Goal: Task Accomplishment & Management: Manage account settings

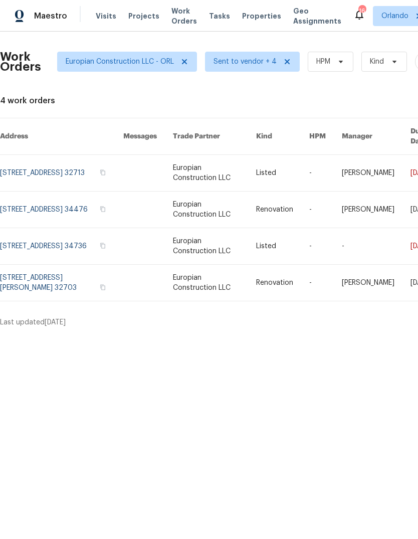
click at [173, 23] on span "Work Orders" at bounding box center [184, 16] width 26 height 20
click at [179, 19] on span "Work Orders" at bounding box center [184, 16] width 26 height 20
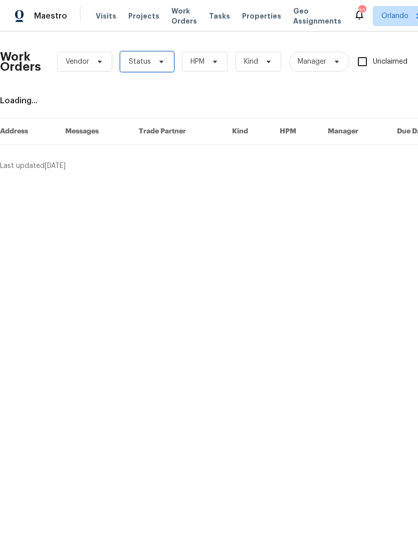
click at [159, 67] on span "Status" at bounding box center [147, 62] width 54 height 20
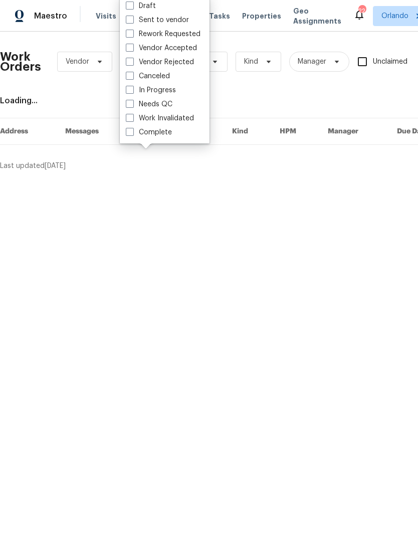
click at [138, 108] on label "Needs QC" at bounding box center [149, 104] width 47 height 10
click at [132, 106] on input "Needs QC" at bounding box center [129, 102] width 7 height 7
checkbox input "true"
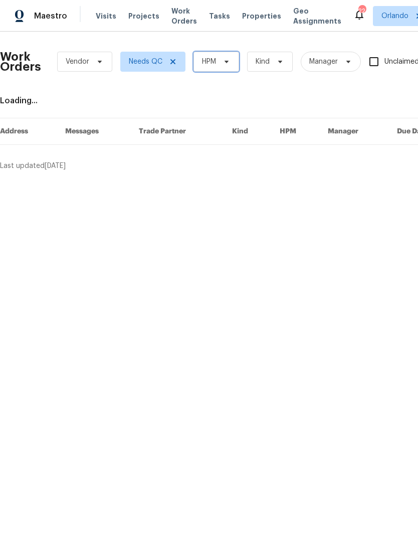
click at [231, 60] on span "HPM" at bounding box center [216, 62] width 46 height 20
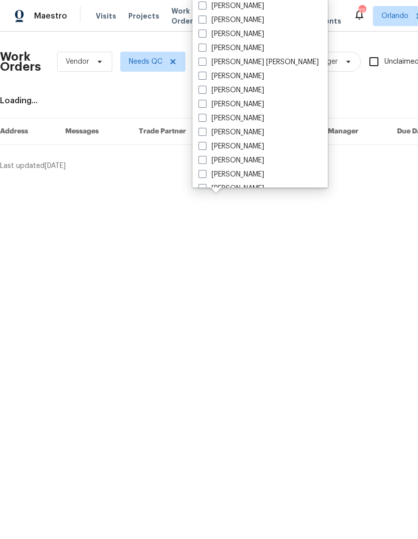
click at [245, 18] on label "[PERSON_NAME]" at bounding box center [231, 20] width 66 height 10
click at [205, 18] on input "[PERSON_NAME]" at bounding box center [201, 18] width 7 height 7
checkbox input "true"
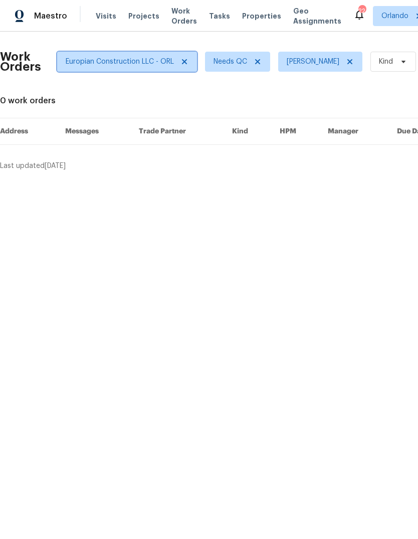
click at [184, 59] on icon at bounding box center [184, 62] width 8 height 8
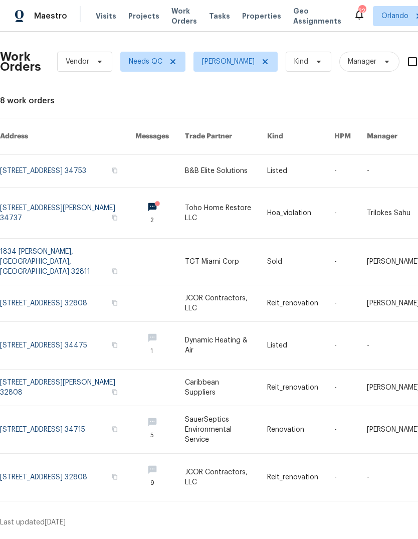
click at [28, 161] on link at bounding box center [67, 171] width 135 height 32
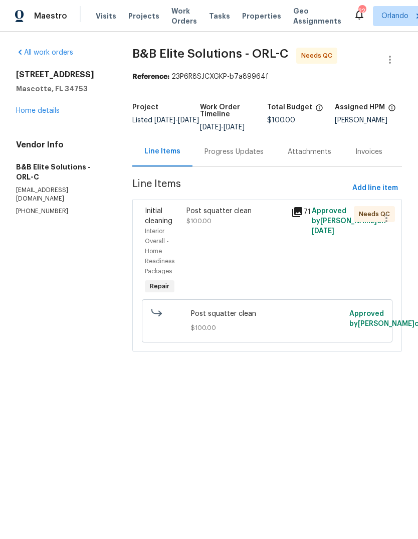
click at [211, 224] on span "$100.00" at bounding box center [198, 221] width 25 height 6
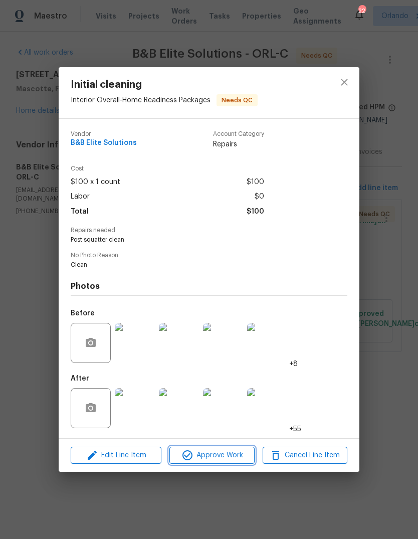
click at [232, 455] on span "Approve Work" at bounding box center [211, 455] width 79 height 13
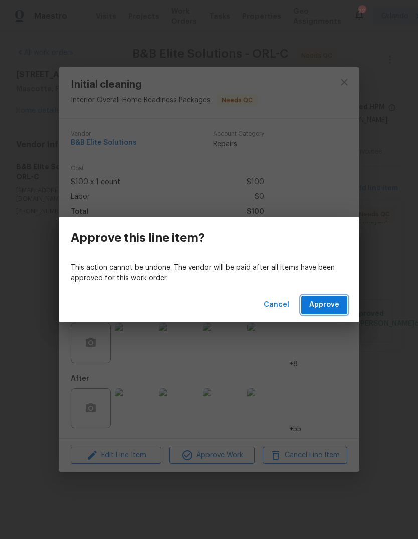
click at [323, 305] on span "Approve" at bounding box center [324, 305] width 30 height 13
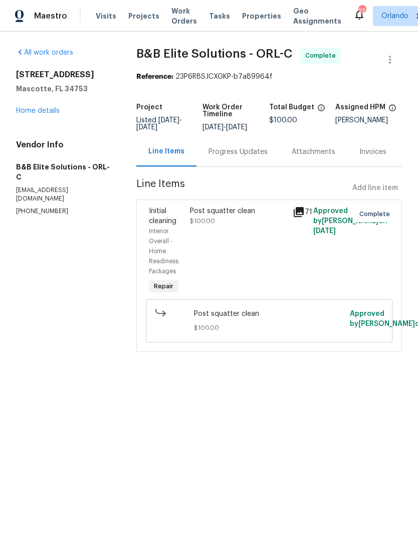
click at [177, 16] on span "Work Orders" at bounding box center [184, 16] width 26 height 20
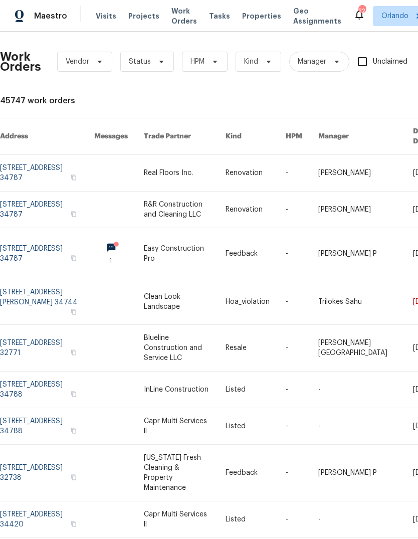
click at [169, 44] on div "Work Orders Vendor Status HPM Kind Manager Unclaimed ​" at bounding box center [276, 62] width 552 height 44
click at [140, 50] on div "Work Orders Vendor Status HPM Kind Manager Unclaimed ​" at bounding box center [276, 62] width 552 height 44
click at [206, 62] on span "HPM" at bounding box center [205, 62] width 46 height 20
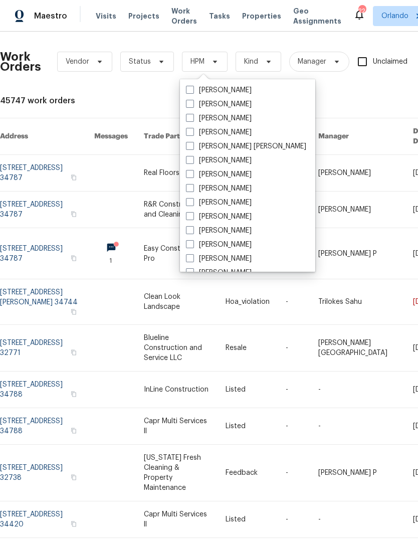
click at [228, 91] on label "[PERSON_NAME]" at bounding box center [219, 90] width 66 height 10
click at [192, 91] on input "[PERSON_NAME]" at bounding box center [189, 88] width 7 height 7
checkbox input "true"
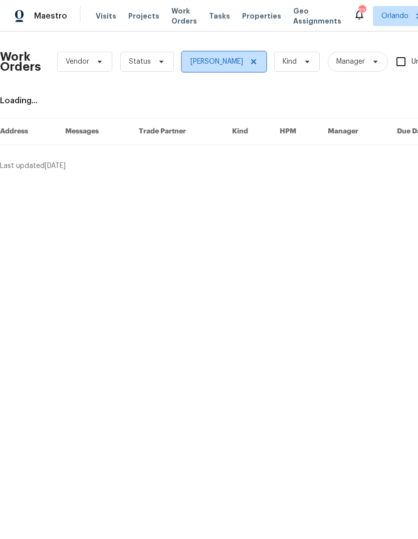
click at [249, 61] on icon at bounding box center [253, 62] width 8 height 8
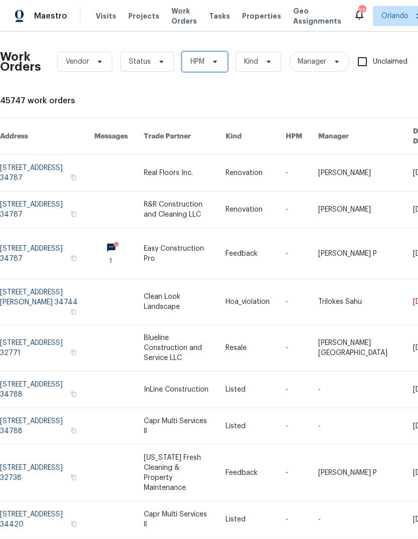
click at [217, 64] on icon at bounding box center [215, 62] width 8 height 8
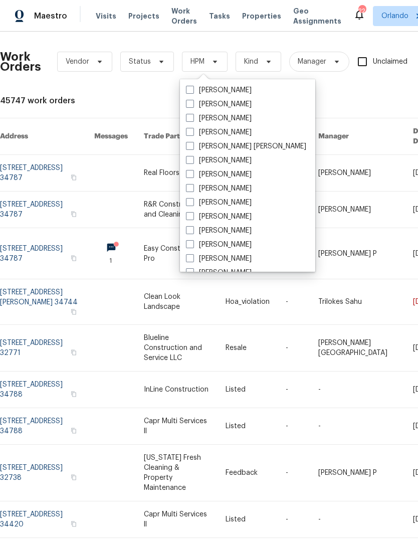
click at [223, 103] on label "[PERSON_NAME]" at bounding box center [219, 104] width 66 height 10
click at [192, 103] on input "[PERSON_NAME]" at bounding box center [189, 102] width 7 height 7
checkbox input "true"
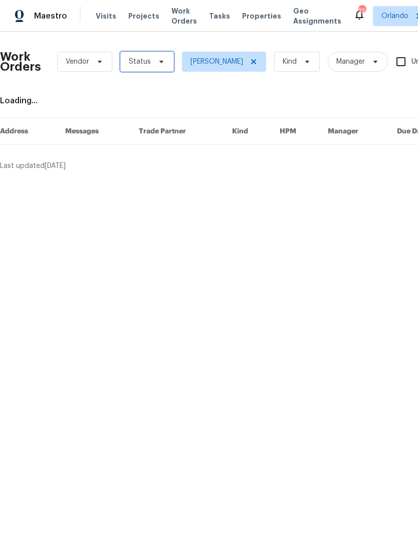
click at [155, 67] on span "Status" at bounding box center [147, 62] width 54 height 20
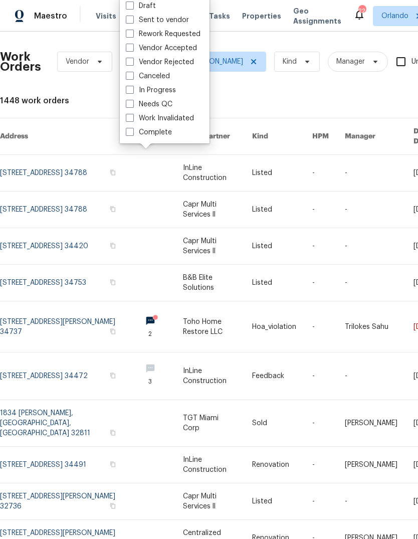
click at [170, 100] on label "Needs QC" at bounding box center [149, 104] width 47 height 10
click at [132, 100] on input "Needs QC" at bounding box center [129, 102] width 7 height 7
checkbox input "true"
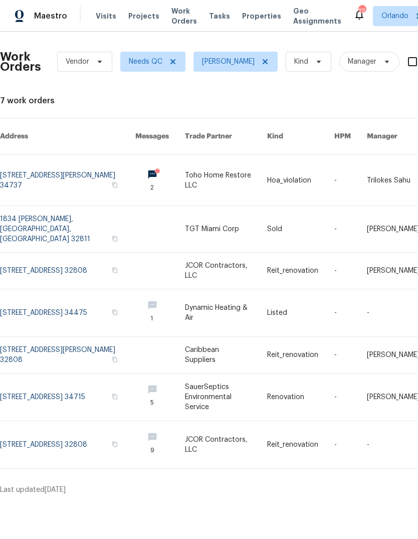
click at [30, 291] on link at bounding box center [67, 312] width 135 height 47
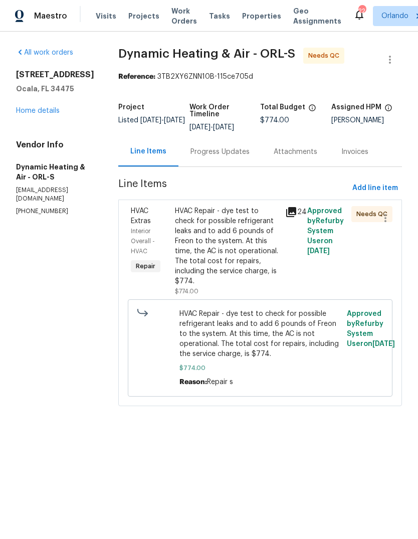
click at [249, 146] on div "Progress Updates" at bounding box center [219, 152] width 83 height 30
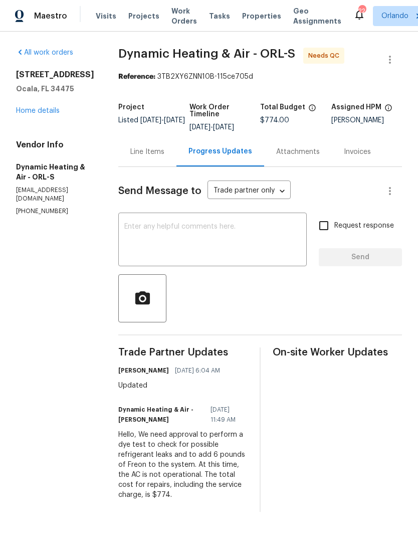
click at [157, 150] on div "Line Items" at bounding box center [147, 152] width 34 height 10
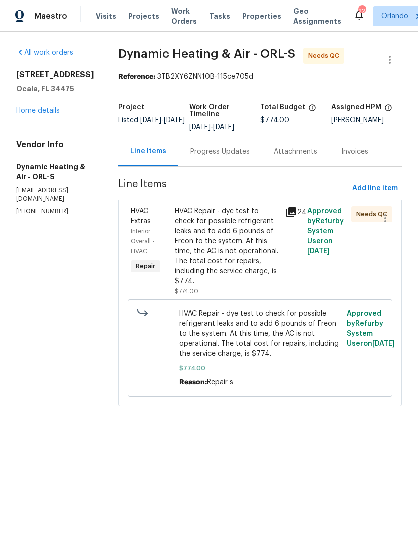
click at [227, 242] on div "HVAC Repair - dye test to check for possible refrigerant leaks and to add 6 pou…" at bounding box center [227, 246] width 104 height 80
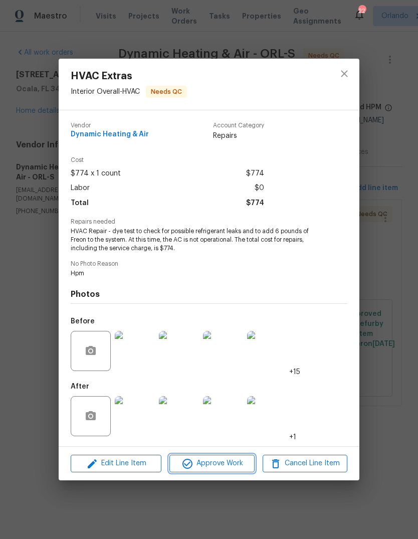
click at [218, 466] on span "Approve Work" at bounding box center [211, 463] width 79 height 13
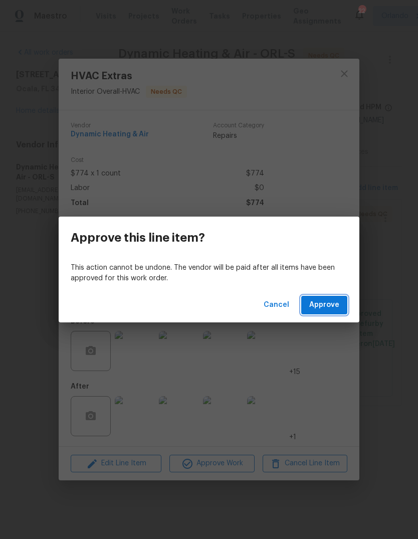
click at [332, 307] on span "Approve" at bounding box center [324, 305] width 30 height 13
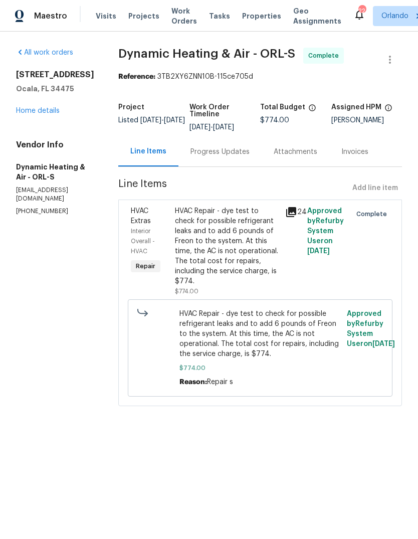
click at [178, 18] on span "Work Orders" at bounding box center [184, 16] width 26 height 20
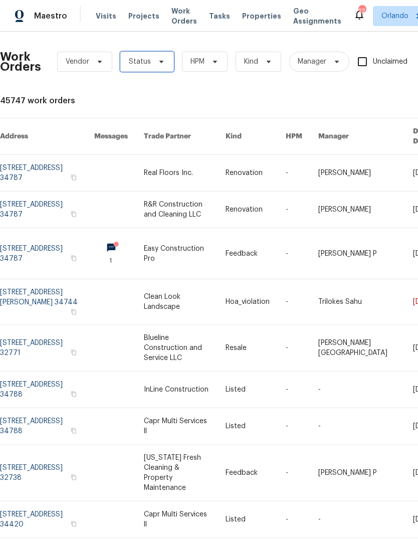
click at [143, 59] on span "Status" at bounding box center [140, 62] width 22 height 10
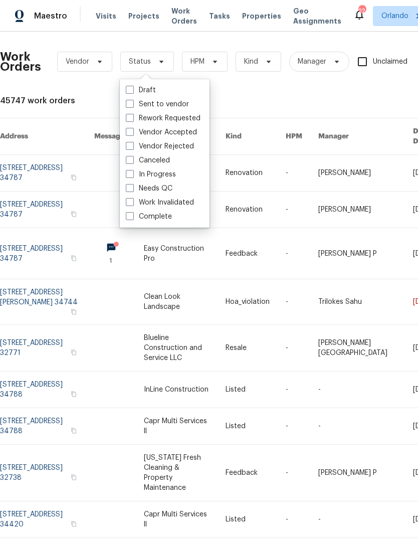
click at [140, 190] on label "Needs QC" at bounding box center [149, 188] width 47 height 10
click at [132, 190] on input "Needs QC" at bounding box center [129, 186] width 7 height 7
checkbox input "true"
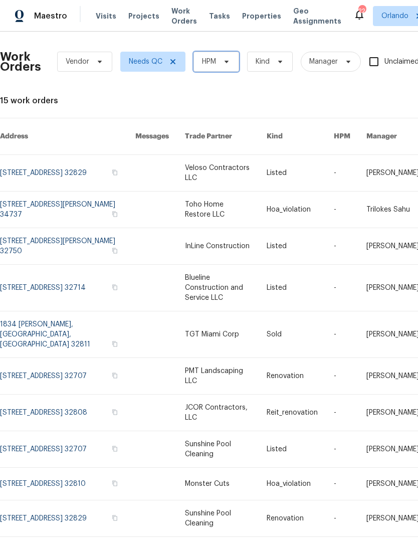
click at [222, 65] on span at bounding box center [224, 62] width 11 height 8
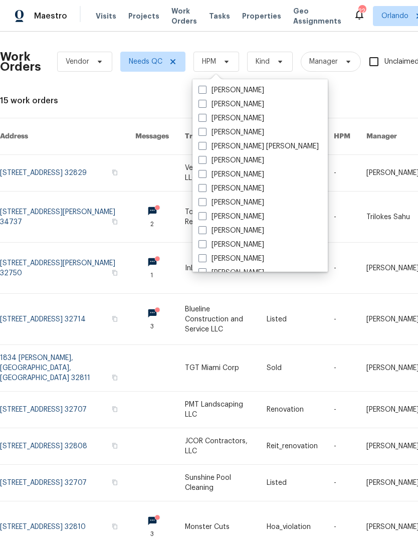
click at [203, 104] on span at bounding box center [202, 104] width 8 height 8
click at [203, 104] on input "[PERSON_NAME]" at bounding box center [201, 102] width 7 height 7
checkbox input "true"
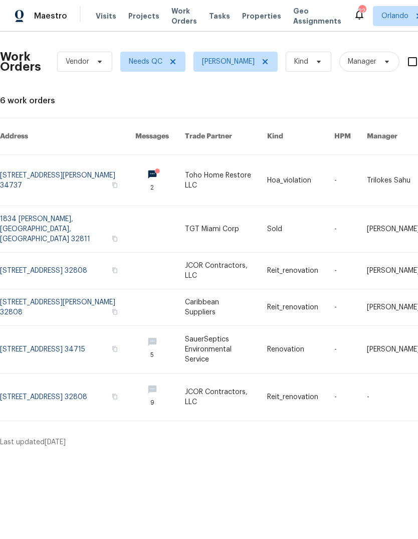
click at [26, 167] on link at bounding box center [67, 180] width 135 height 51
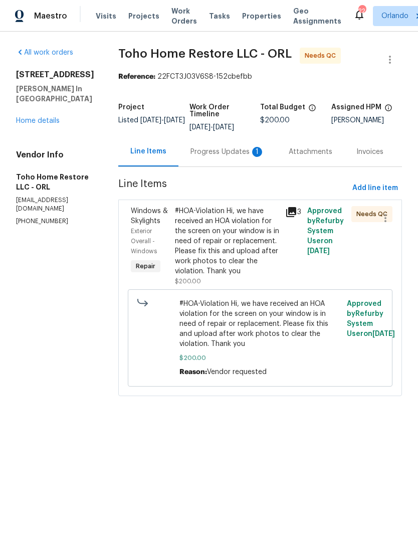
click at [190, 156] on div "Progress Updates 1" at bounding box center [227, 152] width 74 height 10
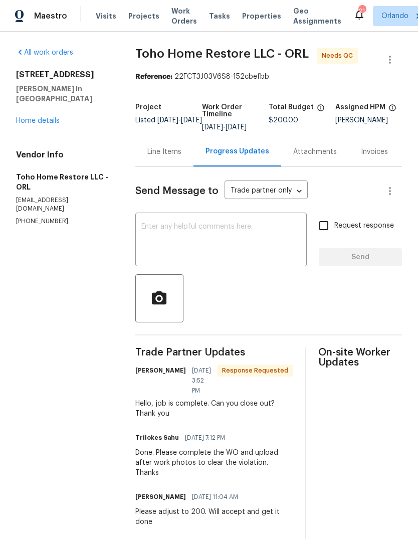
click at [161, 157] on div "Line Items" at bounding box center [164, 152] width 34 height 10
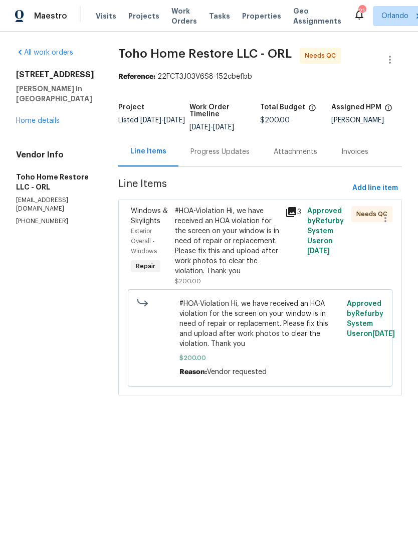
click at [184, 223] on div "#HOA-Violation Hi, we have received an HOA violation for the screen on your win…" at bounding box center [227, 241] width 104 height 70
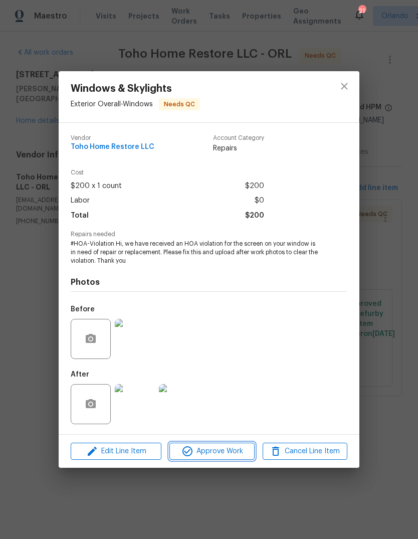
click at [233, 454] on span "Approve Work" at bounding box center [211, 451] width 79 height 13
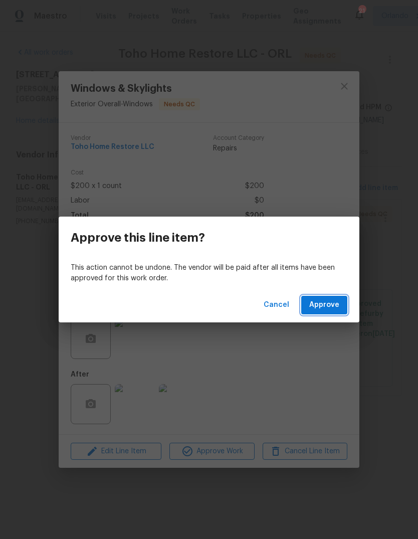
click at [334, 305] on span "Approve" at bounding box center [324, 305] width 30 height 13
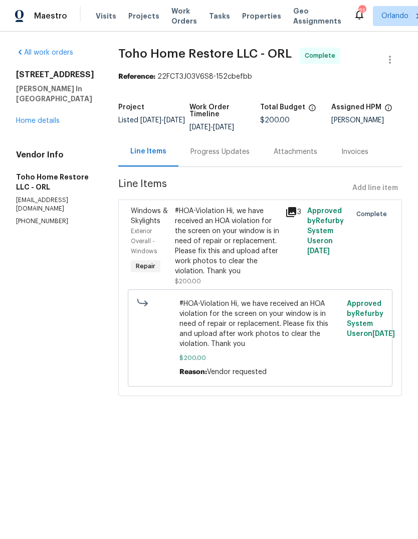
click at [171, 13] on span "Work Orders" at bounding box center [184, 16] width 26 height 20
